Goal: Task Accomplishment & Management: Use online tool/utility

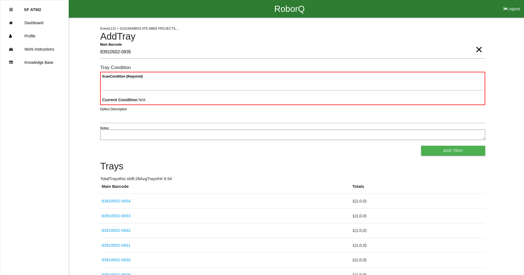
type Barcode "83910502-0935"
type Condition "goo"
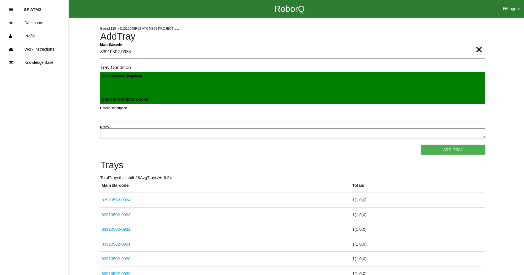
click at [421, 145] on button "Add Tray" at bounding box center [453, 150] width 64 height 10
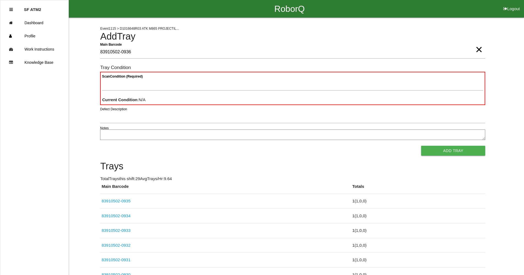
type Barcode "83910502-0936"
type Condition "goo"
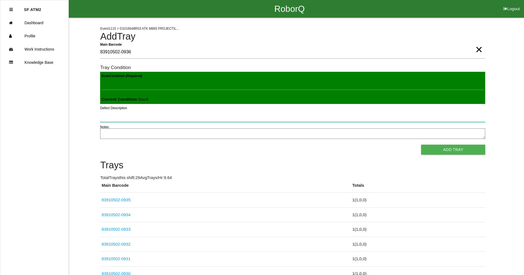
click at [421, 145] on button "Add Tray" at bounding box center [453, 150] width 64 height 10
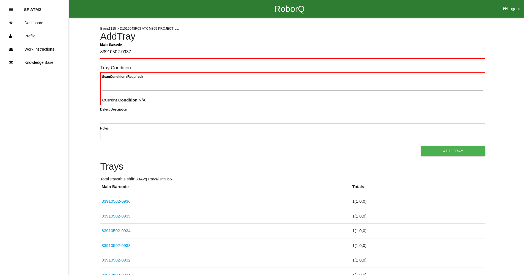
type Barcode "83910502-0937"
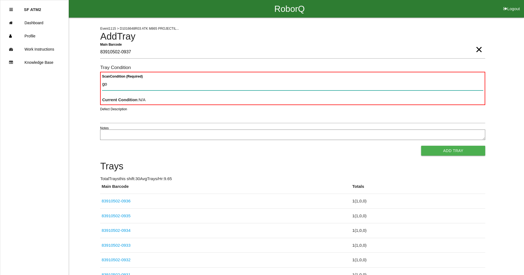
type Condition "goo"
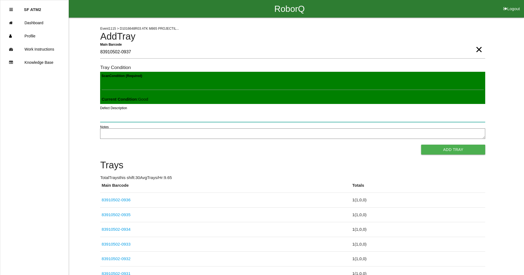
click at [421, 145] on button "Add Tray" at bounding box center [453, 150] width 64 height 10
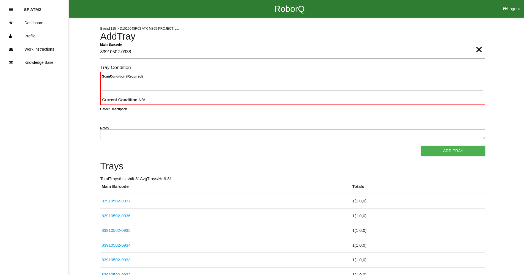
type Barcode "83910502-0938"
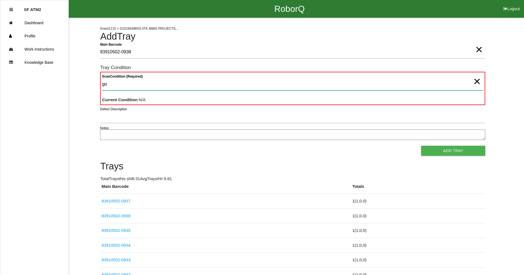
type Condition "goo"
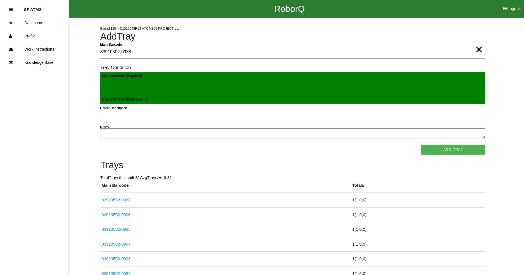
click at [421, 145] on button "Add Tray" at bounding box center [453, 150] width 64 height 10
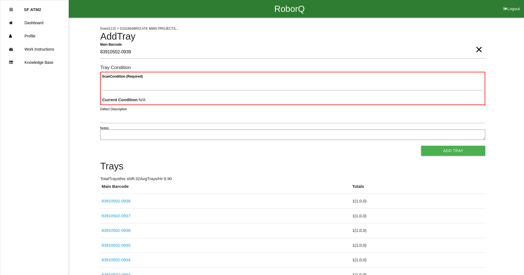
type Barcode "83910502-0939"
type Condition "goo"
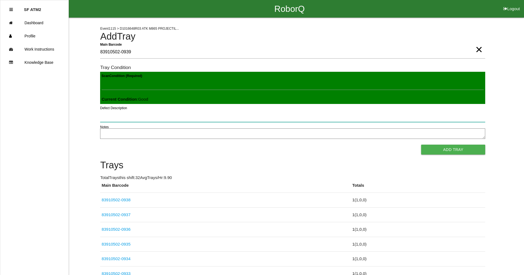
click at [421, 145] on button "Add Tray" at bounding box center [453, 150] width 64 height 10
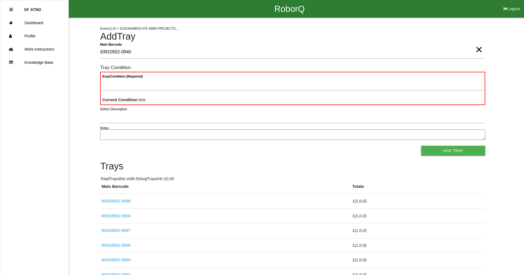
type Barcode "83910502-0940"
type Condition "goo"
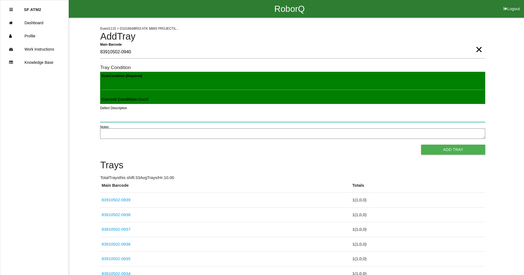
click at [421, 145] on button "Add Tray" at bounding box center [453, 150] width 64 height 10
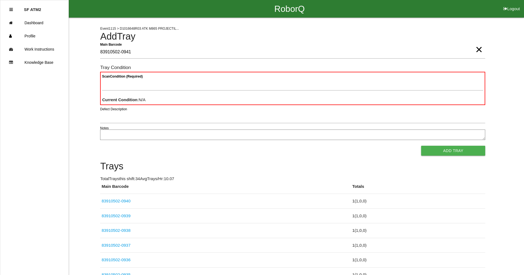
type Barcode "83910502-0941"
type Condition "goo"
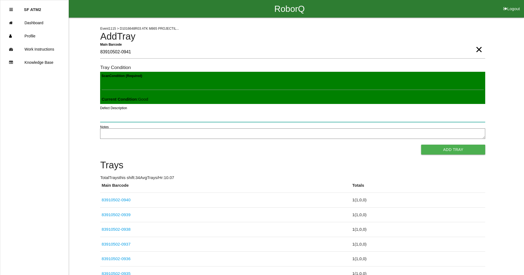
click at [421, 145] on button "Add Tray" at bounding box center [453, 150] width 64 height 10
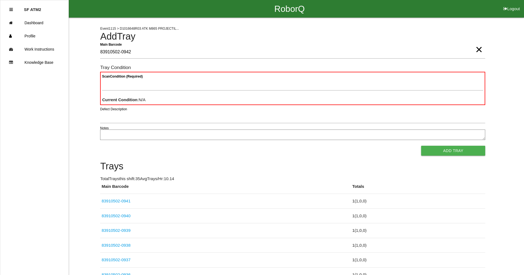
type Barcode "83910502-0942"
type Condition "goo"
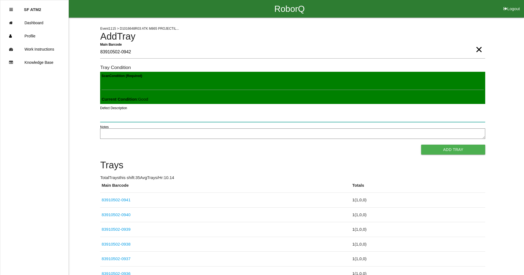
click at [421, 145] on button "Add Tray" at bounding box center [453, 150] width 64 height 10
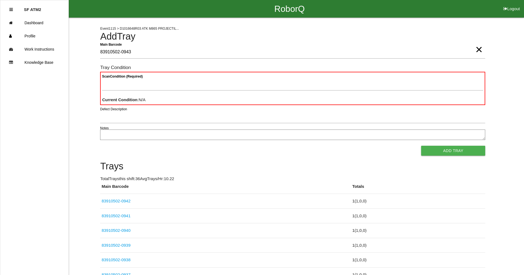
type Barcode "83910502-0943"
type Condition "goo"
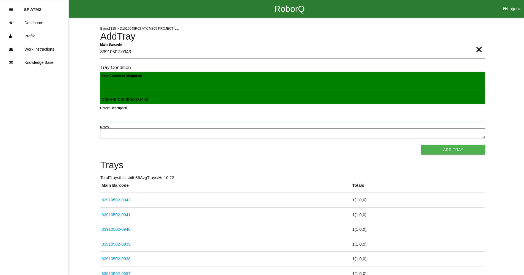
click at [421, 145] on button "Add Tray" at bounding box center [453, 150] width 64 height 10
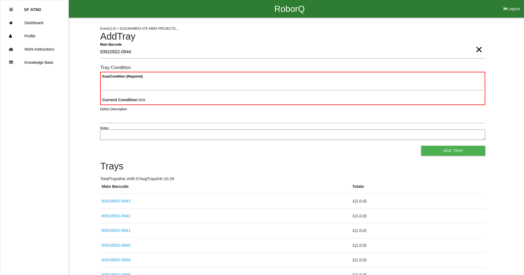
type Barcode "83910502-0944"
type Condition "goo"
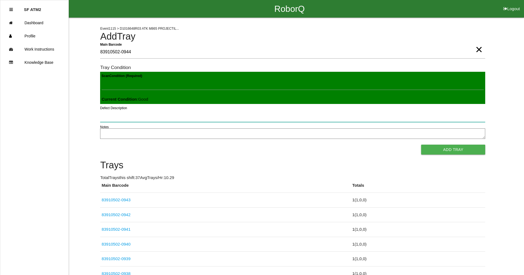
click at [421, 145] on button "Add Tray" at bounding box center [453, 150] width 64 height 10
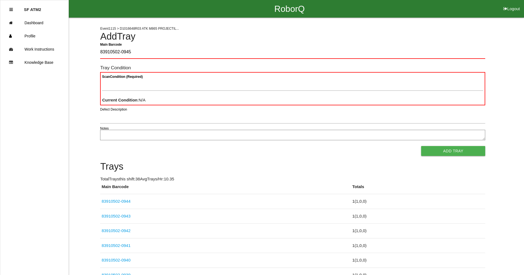
type Barcode "83910502-0945"
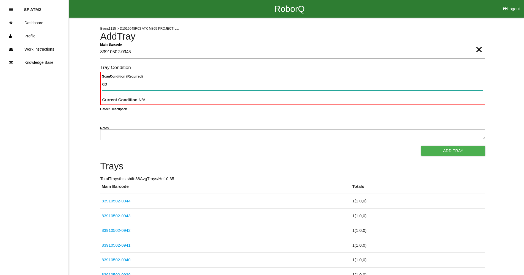
type Condition "goo"
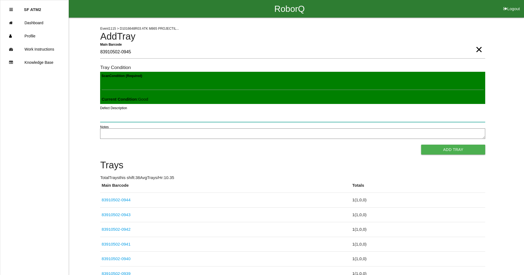
click at [421, 145] on button "Add Tray" at bounding box center [453, 150] width 64 height 10
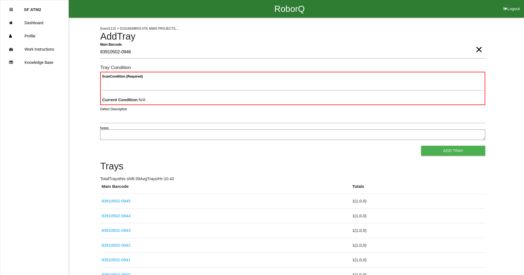
type Barcode "83910502-0946"
type Condition "goo"
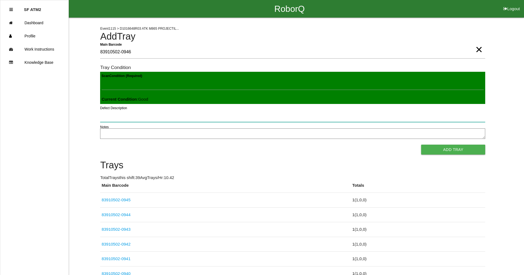
click at [421, 145] on button "Add Tray" at bounding box center [453, 150] width 64 height 10
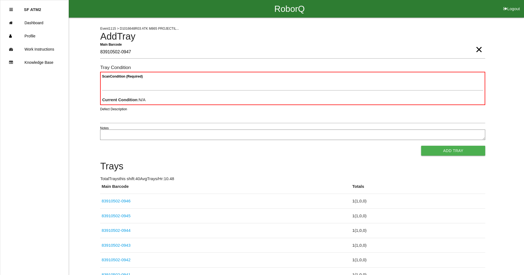
type Barcode "83910502-0947"
type Condition "goo"
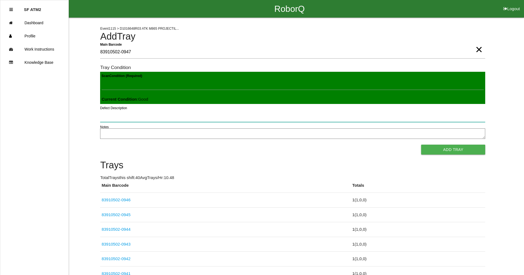
click at [421, 145] on button "Add Tray" at bounding box center [453, 150] width 64 height 10
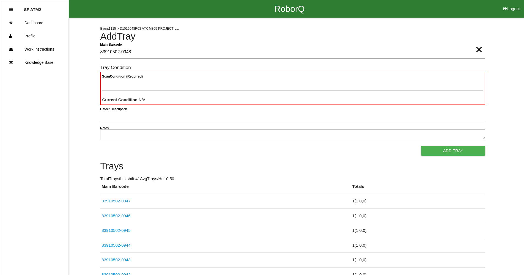
type Barcode "83910502-0948"
type Condition "goo"
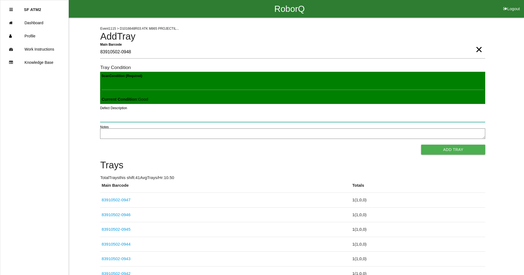
click at [421, 145] on button "Add Tray" at bounding box center [453, 150] width 64 height 10
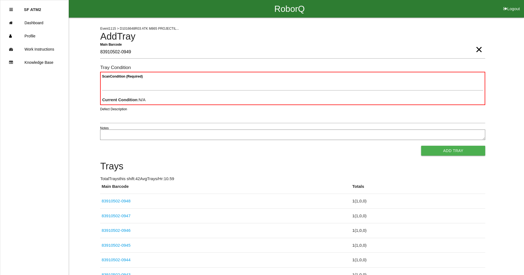
type Barcode "83910502-0949"
type Condition "goo"
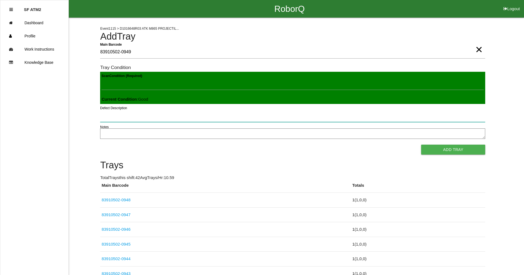
click at [421, 145] on button "Add Tray" at bounding box center [453, 150] width 64 height 10
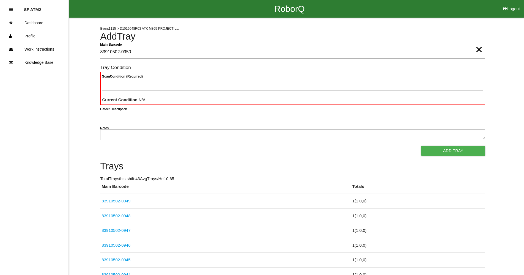
type Barcode "83910502-0950"
type Condition "goo"
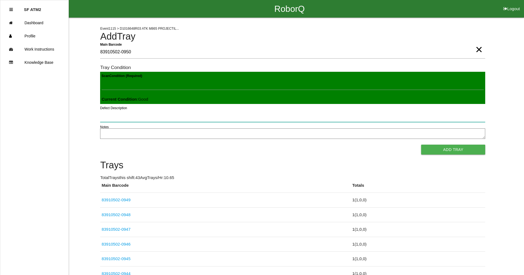
click at [421, 145] on button "Add Tray" at bounding box center [453, 150] width 64 height 10
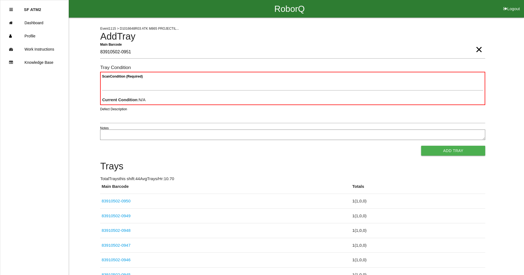
type Barcode "83910502-0951"
type Condition "goo"
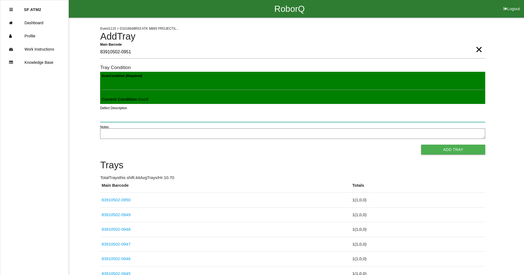
click at [421, 145] on button "Add Tray" at bounding box center [453, 150] width 64 height 10
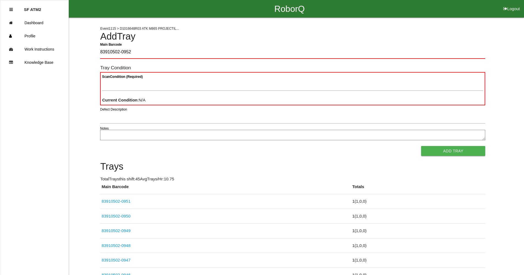
type Barcode "83910502-0952"
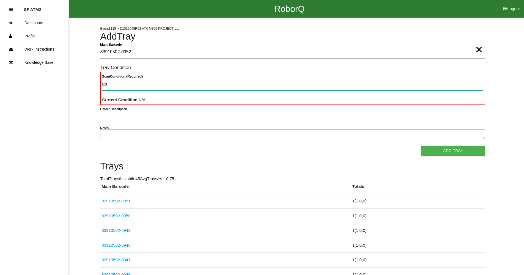
type Condition "goo"
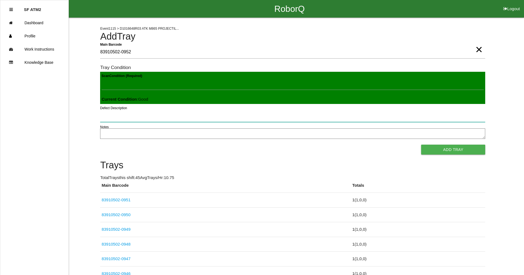
click at [421, 145] on button "Add Tray" at bounding box center [453, 150] width 64 height 10
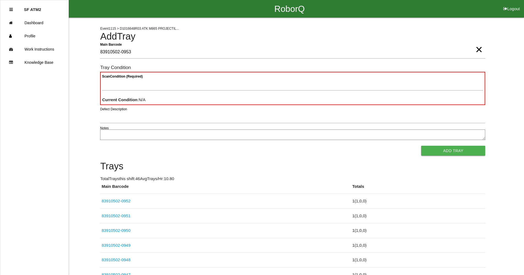
type Barcode "83910502-0953"
type Condition "goo"
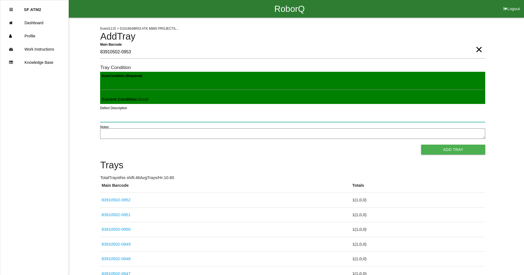
click at [421, 145] on button "Add Tray" at bounding box center [453, 150] width 64 height 10
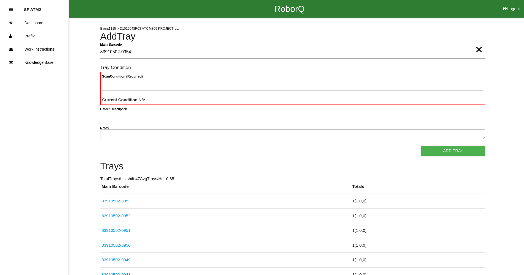
type Barcode "83910502-0954"
type Condition "goo"
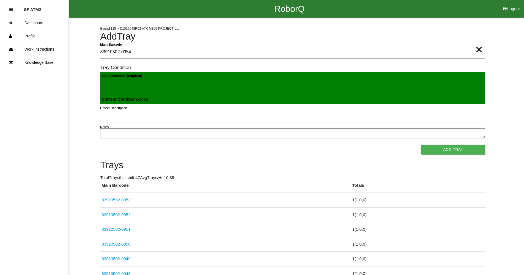
click at [421, 145] on button "Add Tray" at bounding box center [453, 150] width 64 height 10
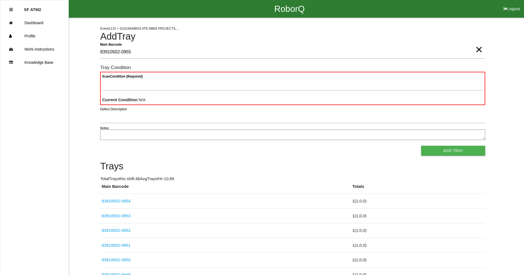
type Barcode "83910502-0955"
type Condition "goo"
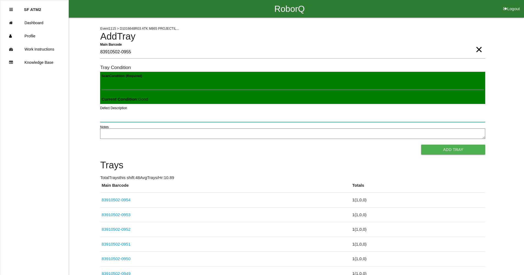
click at [421, 145] on button "Add Tray" at bounding box center [453, 150] width 64 height 10
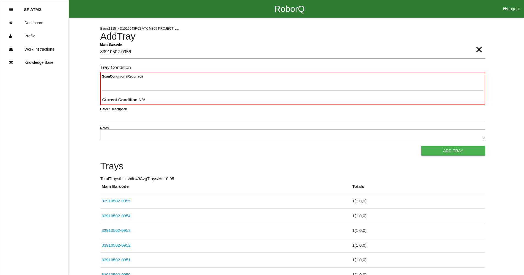
type Barcode "83910502-0956"
type Condition "goo"
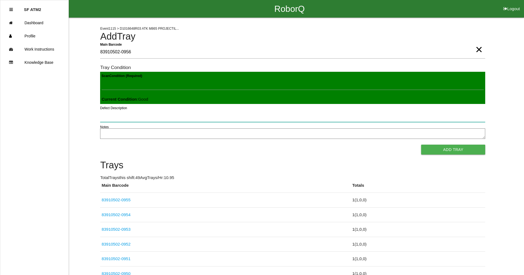
click at [421, 145] on button "Add Tray" at bounding box center [453, 150] width 64 height 10
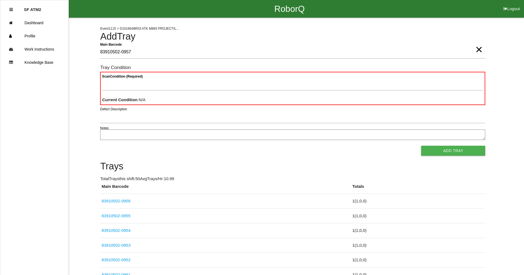
type Barcode "83910502-0957"
type Condition "goo"
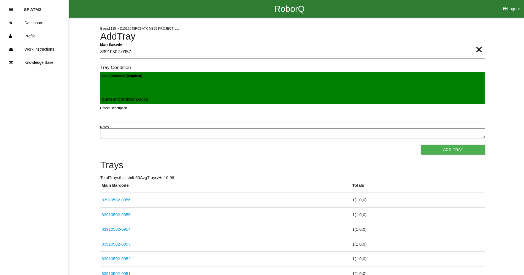
click at [421, 145] on button "Add Tray" at bounding box center [453, 150] width 64 height 10
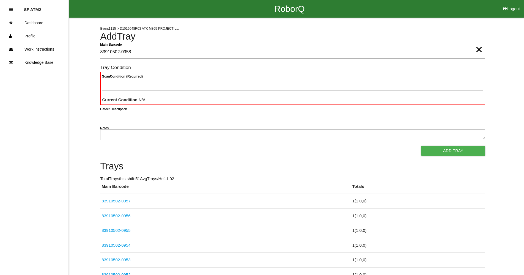
type Barcode "83910502-0958"
type Condition "goo"
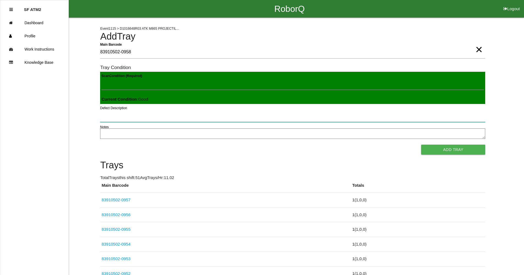
click at [421, 145] on button "Add Tray" at bounding box center [453, 150] width 64 height 10
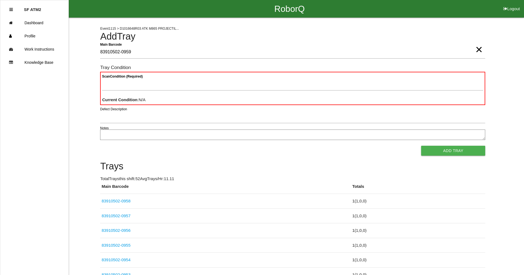
type Barcode "83910502-0959"
type Condition "goo"
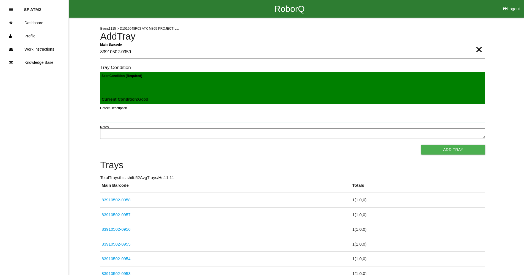
click at [421, 145] on button "Add Tray" at bounding box center [453, 150] width 64 height 10
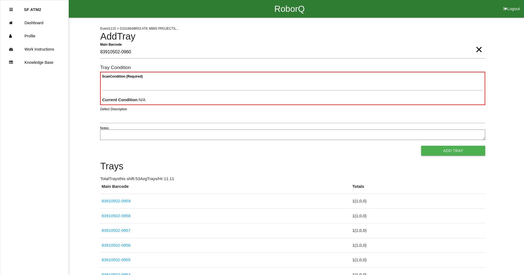
type Barcode "83910502-0960"
type Condition "goo"
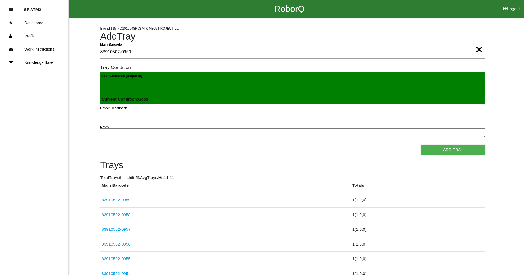
click at [421, 145] on button "Add Tray" at bounding box center [453, 150] width 64 height 10
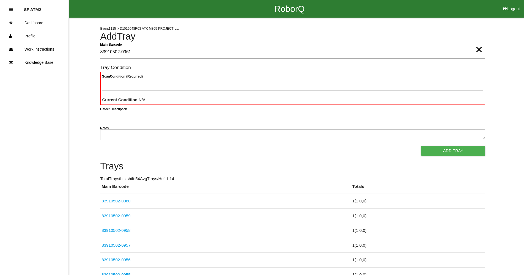
type Barcode "83910502-0961"
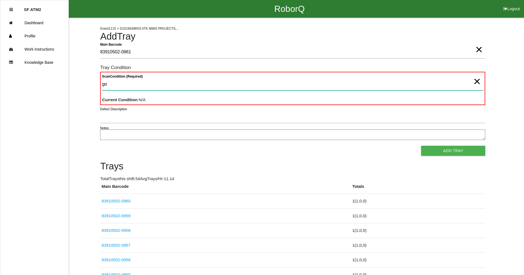
type Condition "goo"
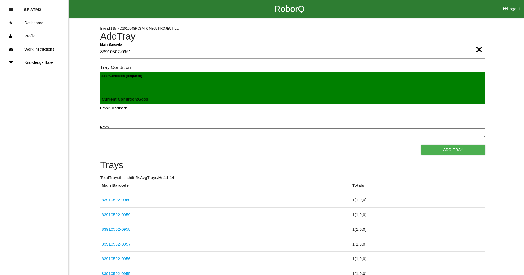
click at [421, 145] on button "Add Tray" at bounding box center [453, 150] width 64 height 10
